Goal: Transaction & Acquisition: Purchase product/service

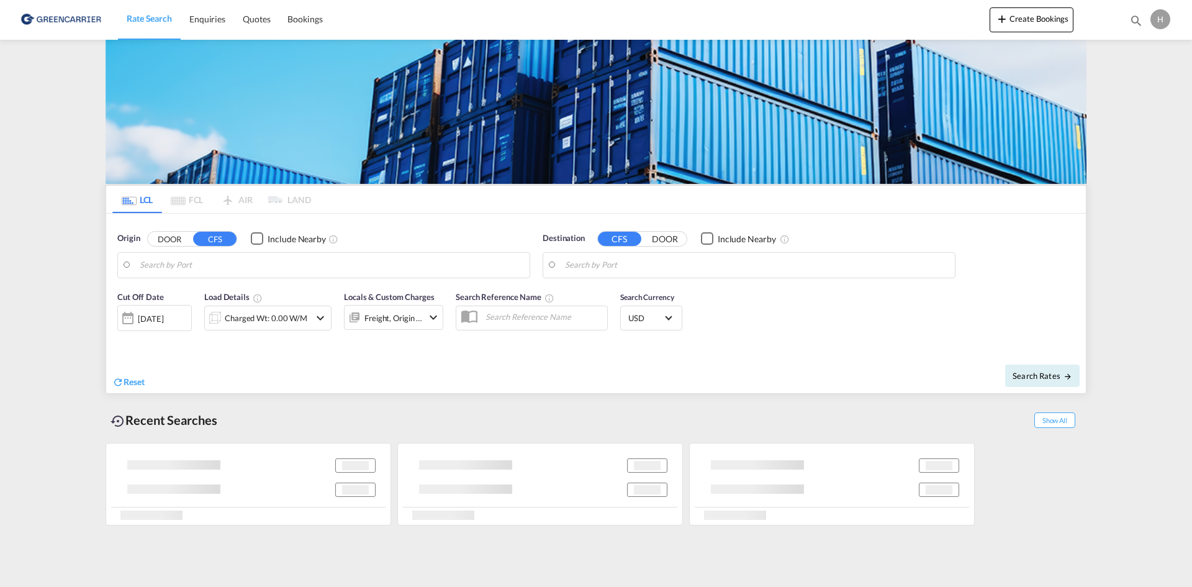
type input "DK-7500, [GEOGRAPHIC_DATA], [GEOGRAPHIC_DATA], [GEOGRAPHIC_DATA], [GEOGRAPHIC_D…"
type input "[GEOGRAPHIC_DATA], AUSYD"
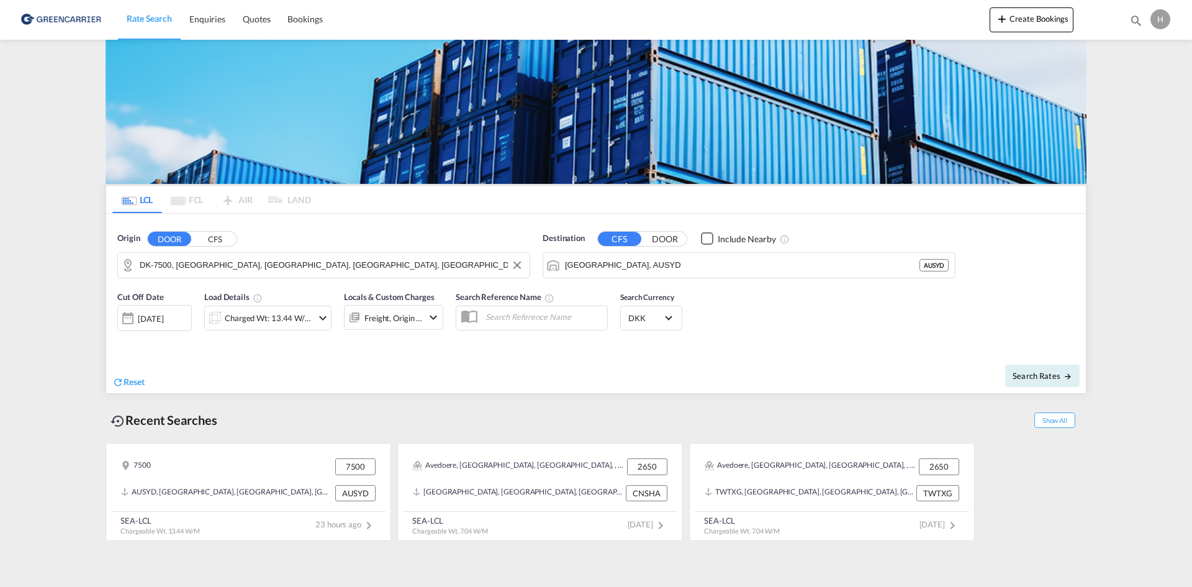
click at [173, 268] on input "DK-7500, [GEOGRAPHIC_DATA], [GEOGRAPHIC_DATA], [GEOGRAPHIC_DATA], [GEOGRAPHIC_D…" at bounding box center [332, 265] width 384 height 19
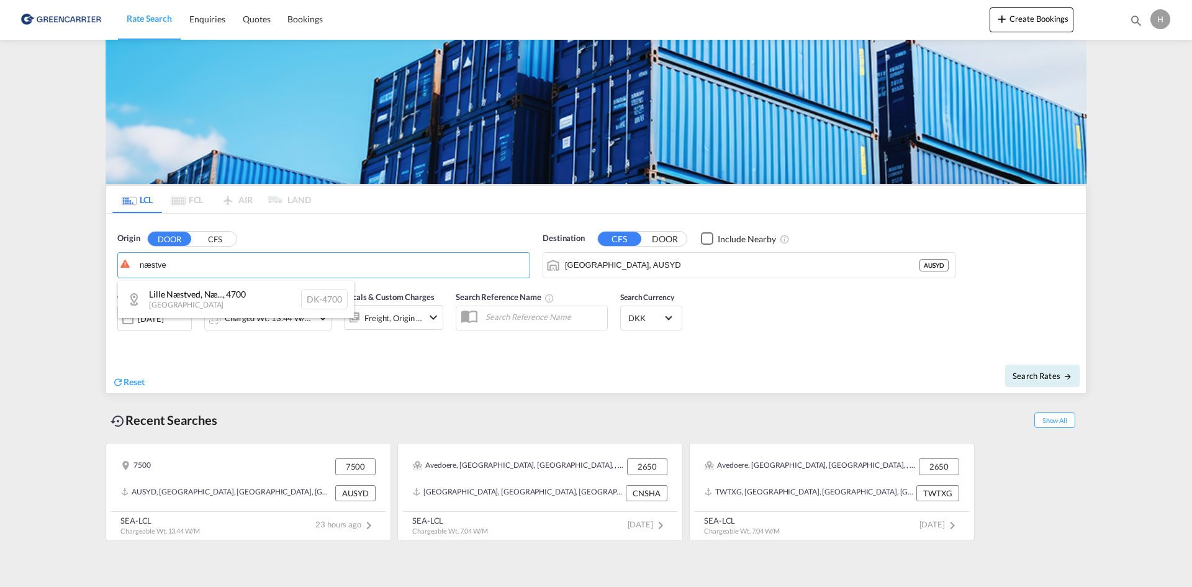
drag, startPoint x: 199, startPoint y: 286, endPoint x: 446, endPoint y: 277, distance: 247.9
click at [199, 286] on div "Lille Næstved, Næ... , 4700 [GEOGRAPHIC_DATA] DK-4700" at bounding box center [236, 299] width 236 height 37
type input "DK-4700, [GEOGRAPHIC_DATA], [GEOGRAPHIC_DATA], [GEOGRAPHIC_DATA] By"
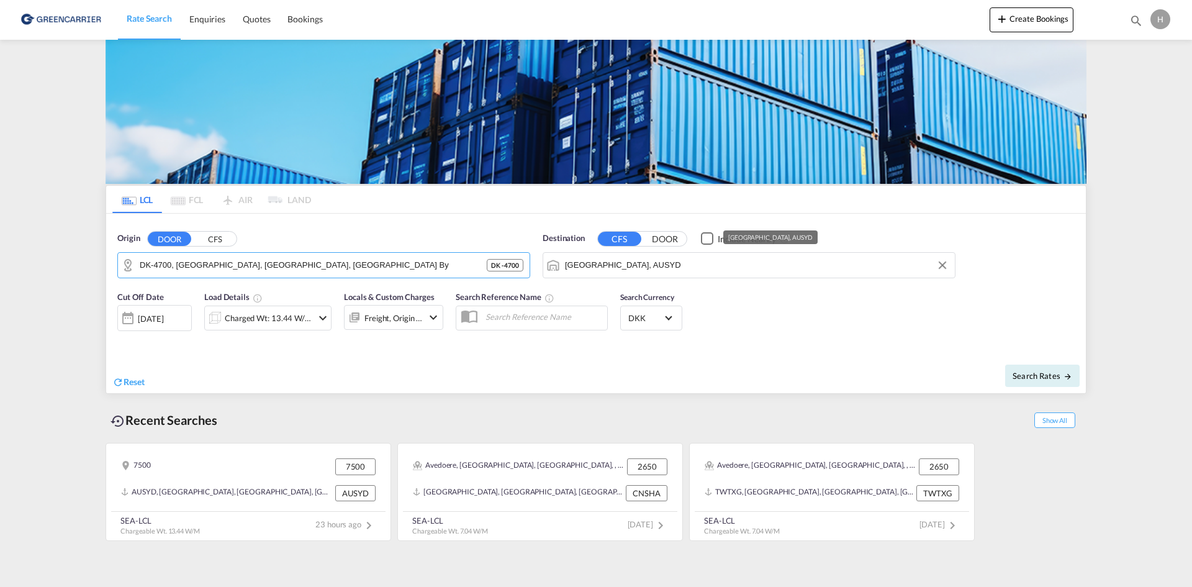
click at [701, 245] on div "Checkbox No Ink" at bounding box center [707, 238] width 12 height 12
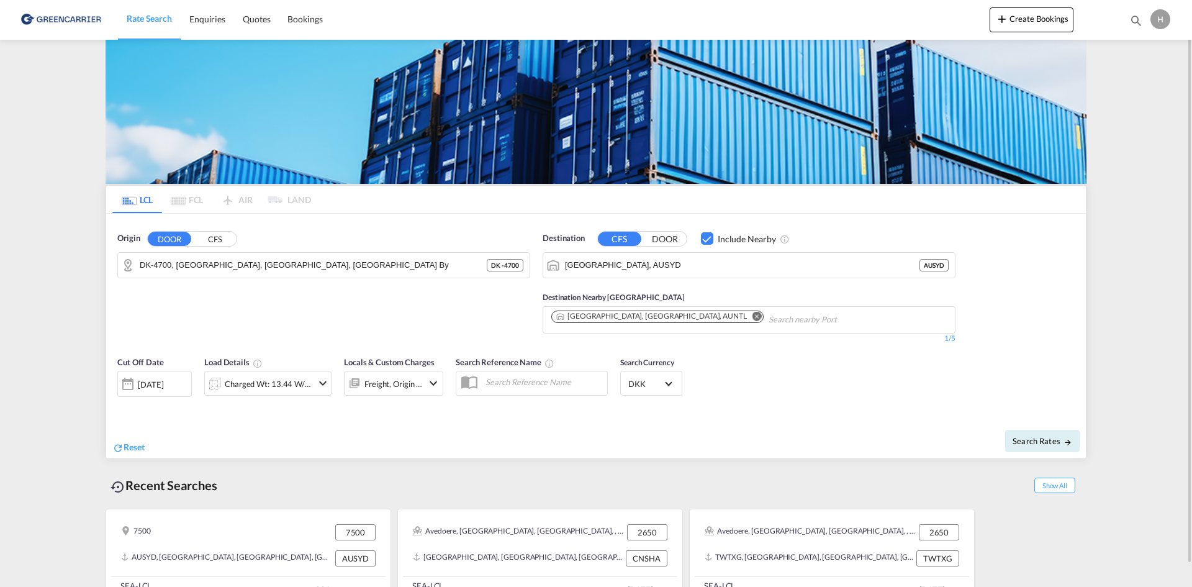
click at [731, 240] on div "Include Nearby" at bounding box center [747, 239] width 58 height 12
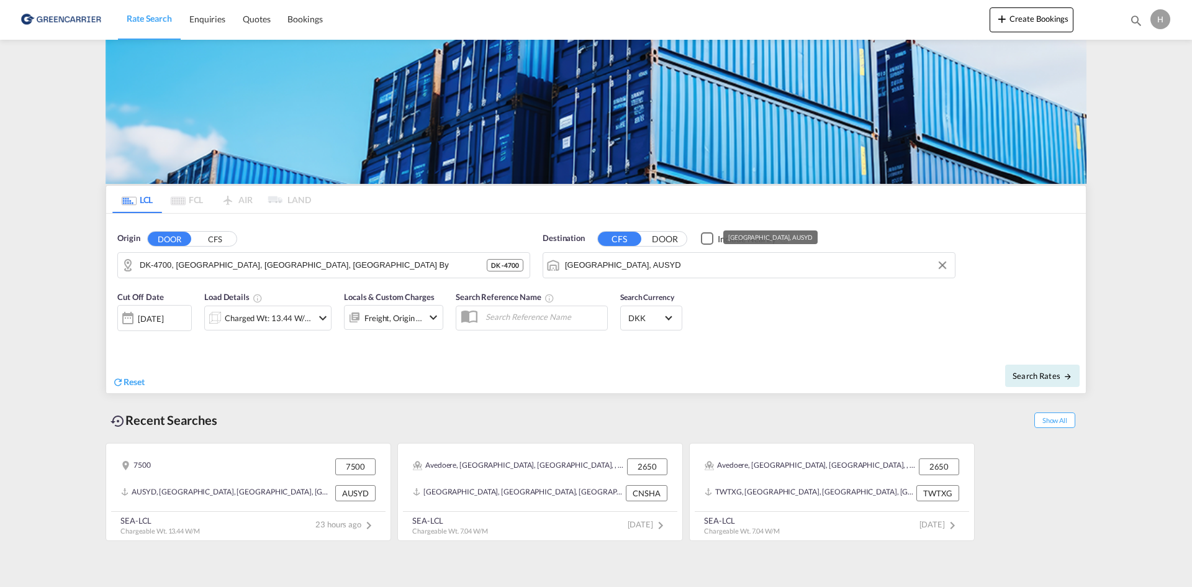
click at [658, 257] on input "[GEOGRAPHIC_DATA], AUSYD" at bounding box center [757, 265] width 384 height 19
click at [628, 302] on div "Qingda o Pt, SD [GEOGRAPHIC_DATA] CNQDG" at bounding box center [661, 299] width 236 height 37
type input "Qingdao Pt, SD, CNQDG"
click at [251, 322] on div "Charged Wt: 13.44 W/M" at bounding box center [269, 317] width 88 height 17
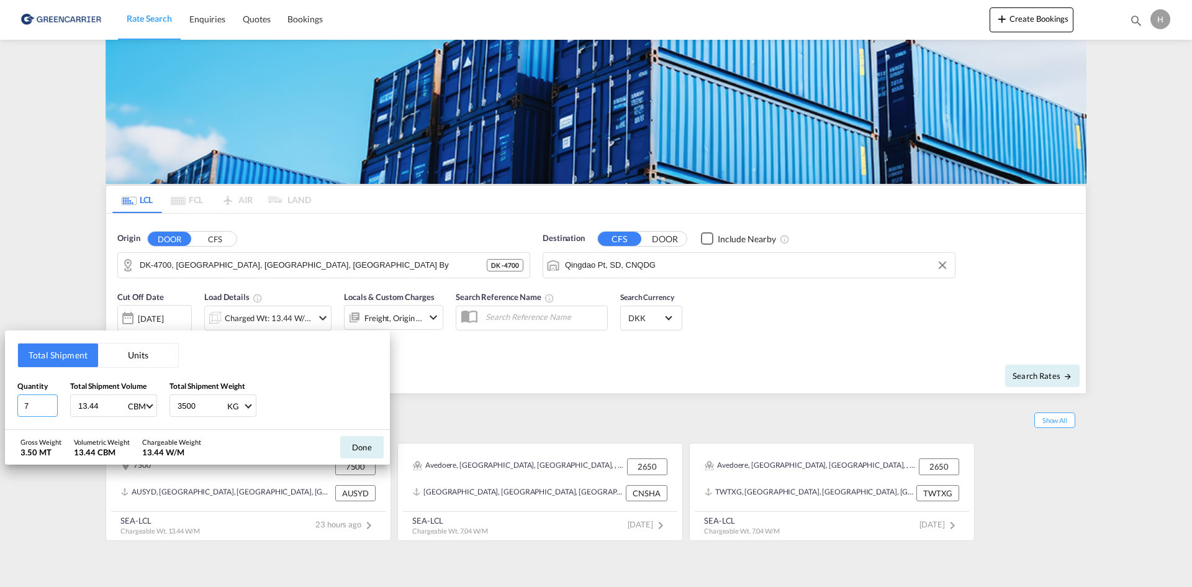
drag, startPoint x: 32, startPoint y: 405, endPoint x: 0, endPoint y: 406, distance: 32.3
click at [0, 407] on div "Total Shipment Units Quantity 7 Total Shipment Volume 13.44 CBM CBM CFT Total S…" at bounding box center [596, 293] width 1192 height 587
type input "3"
type input "7"
type input "1.704"
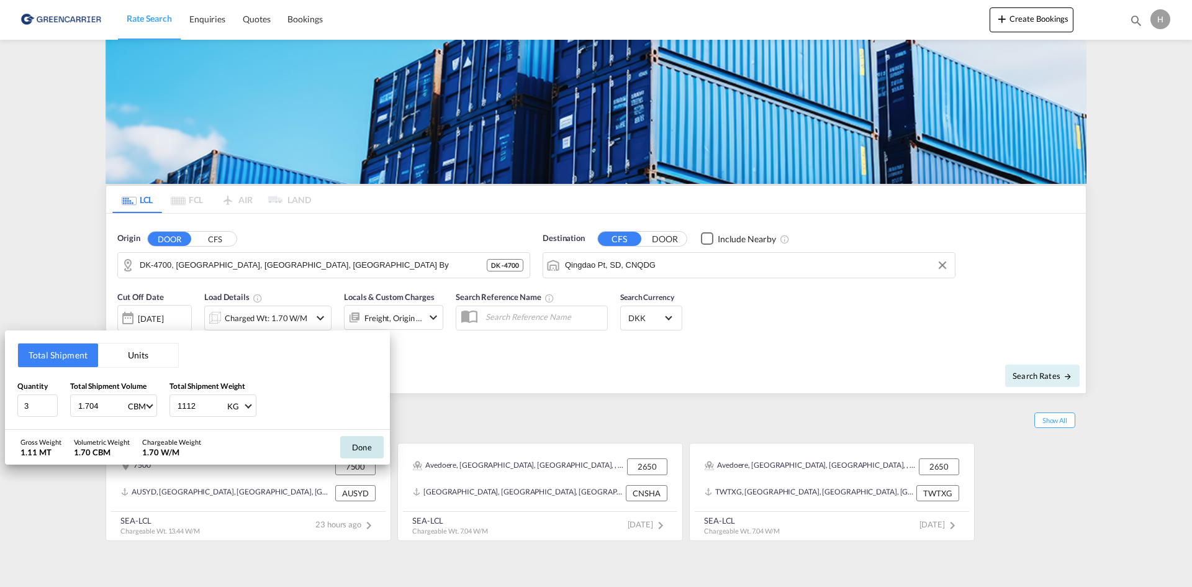
type input "1112"
click at [358, 445] on button "Done" at bounding box center [361, 447] width 43 height 22
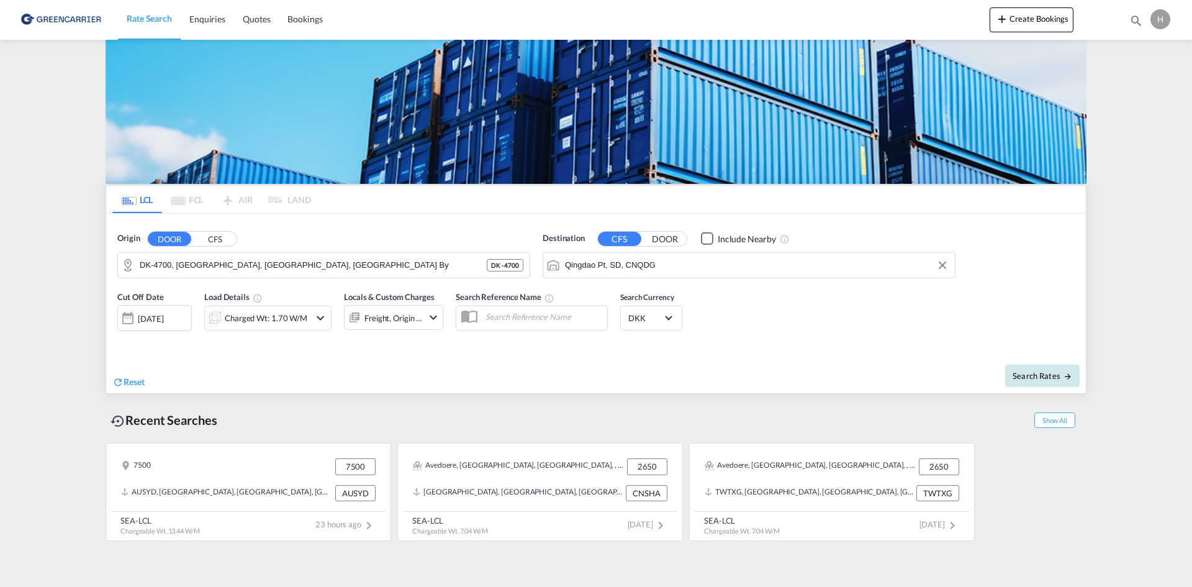
click at [1010, 382] on button "Search Rates" at bounding box center [1042, 375] width 75 height 22
type input "4700 to CNQDG / [DATE]"
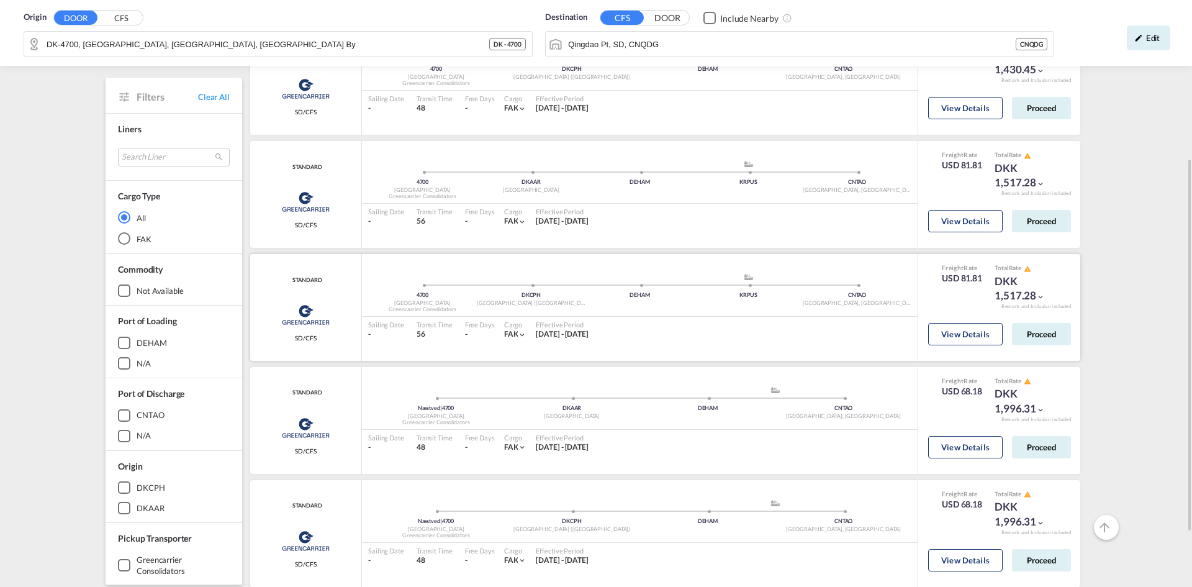
scroll to position [62, 0]
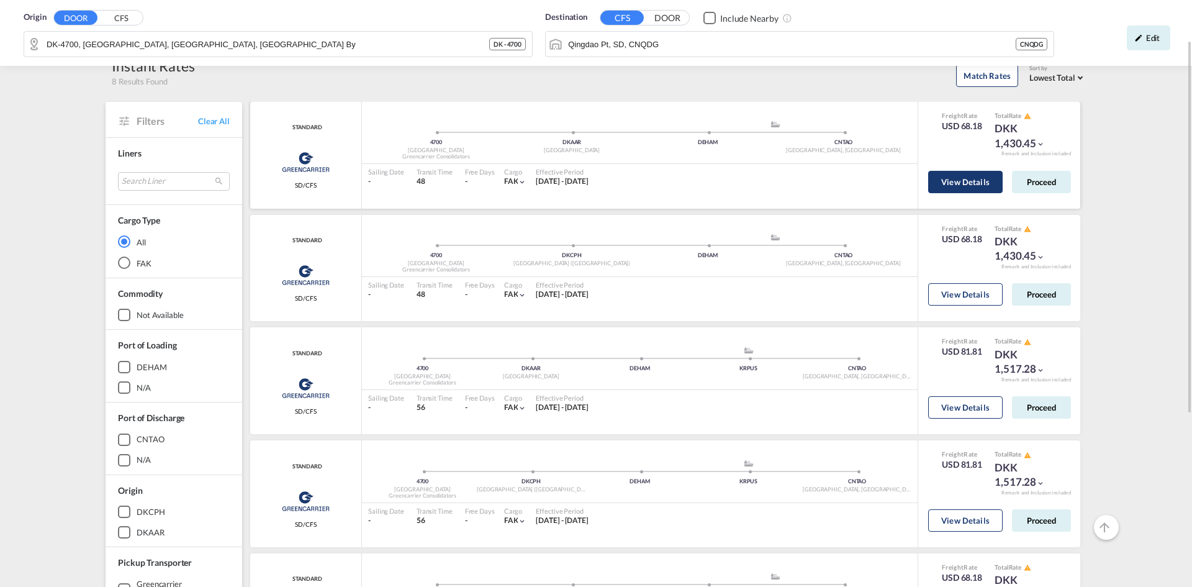
click at [936, 183] on button "View Details" at bounding box center [965, 182] width 75 height 22
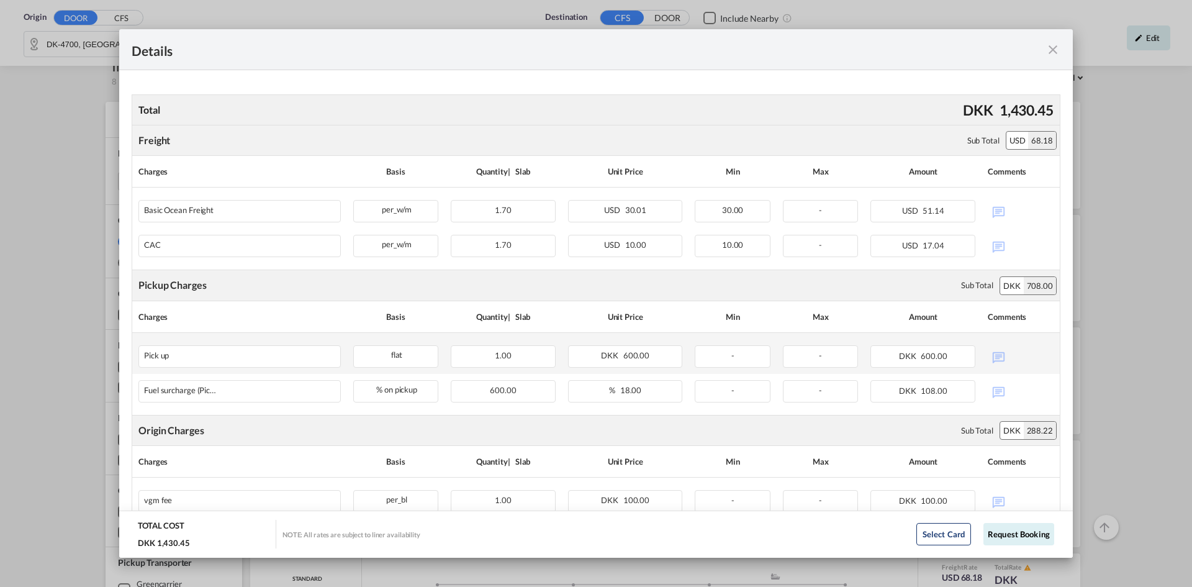
scroll to position [248, 0]
